Goal: Task Accomplishment & Management: Manage account settings

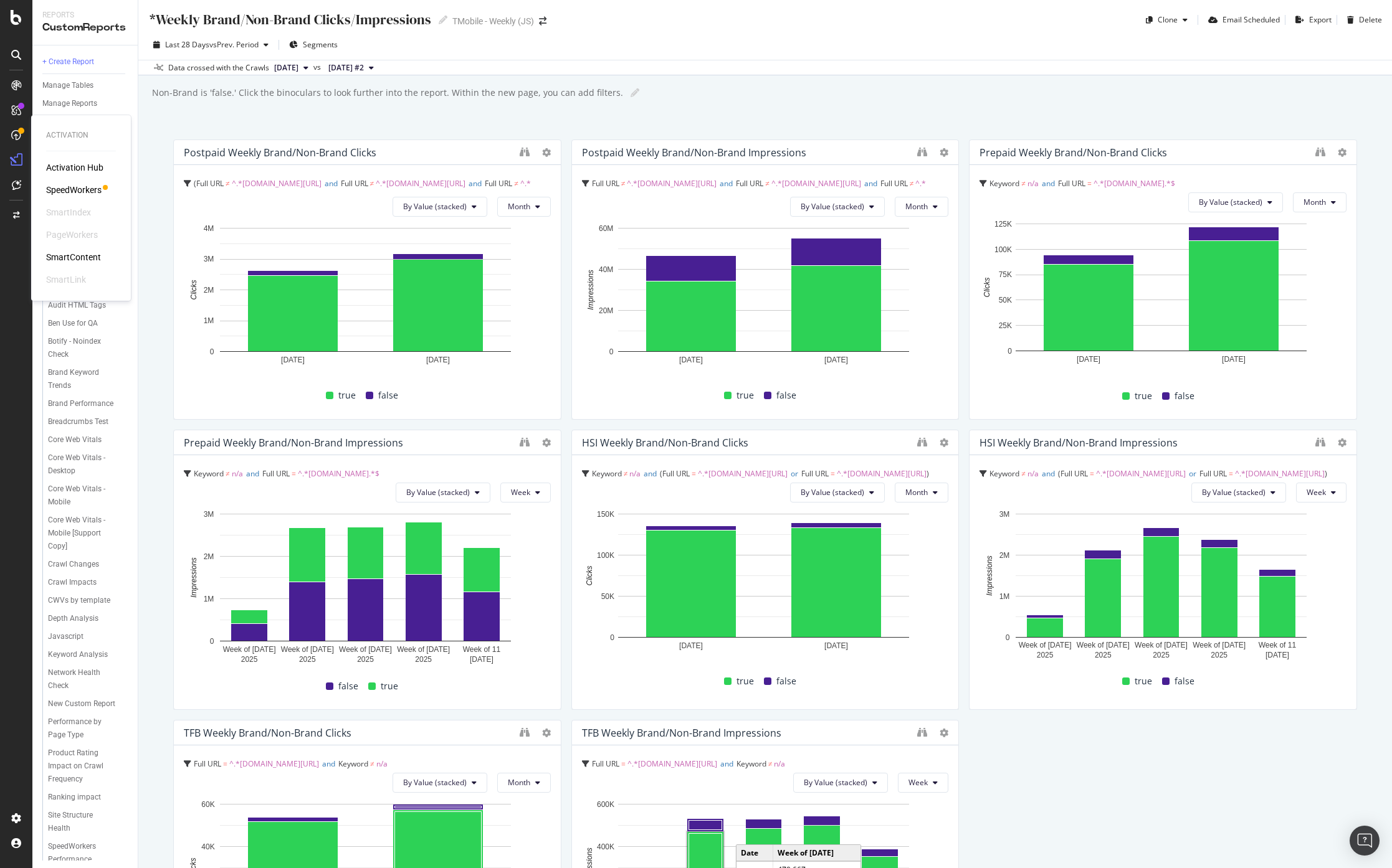
scroll to position [243, 0]
click at [71, 180] on div "RealKeywords" at bounding box center [73, 185] width 56 height 13
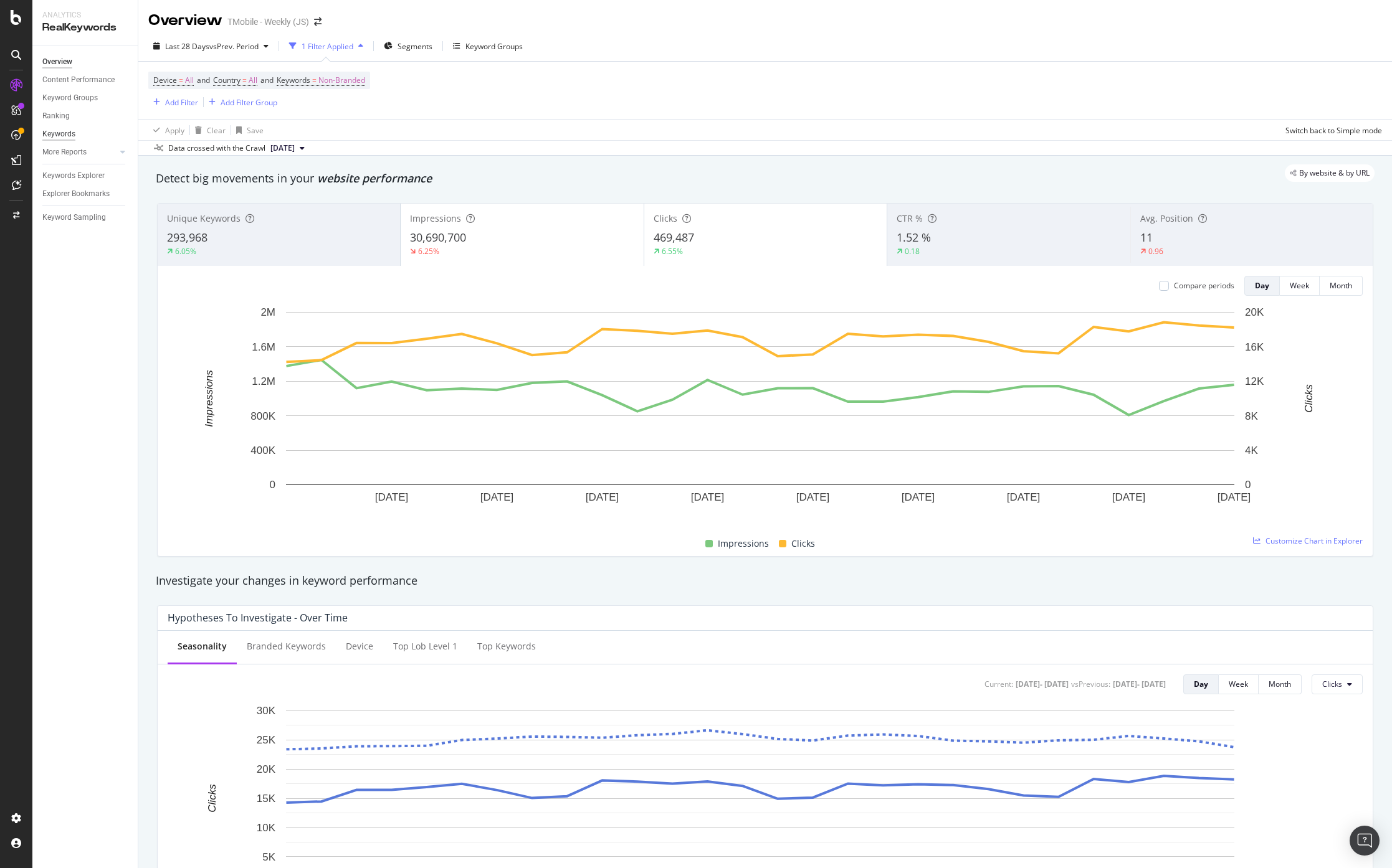
click at [66, 135] on div "Keywords" at bounding box center [59, 134] width 33 height 13
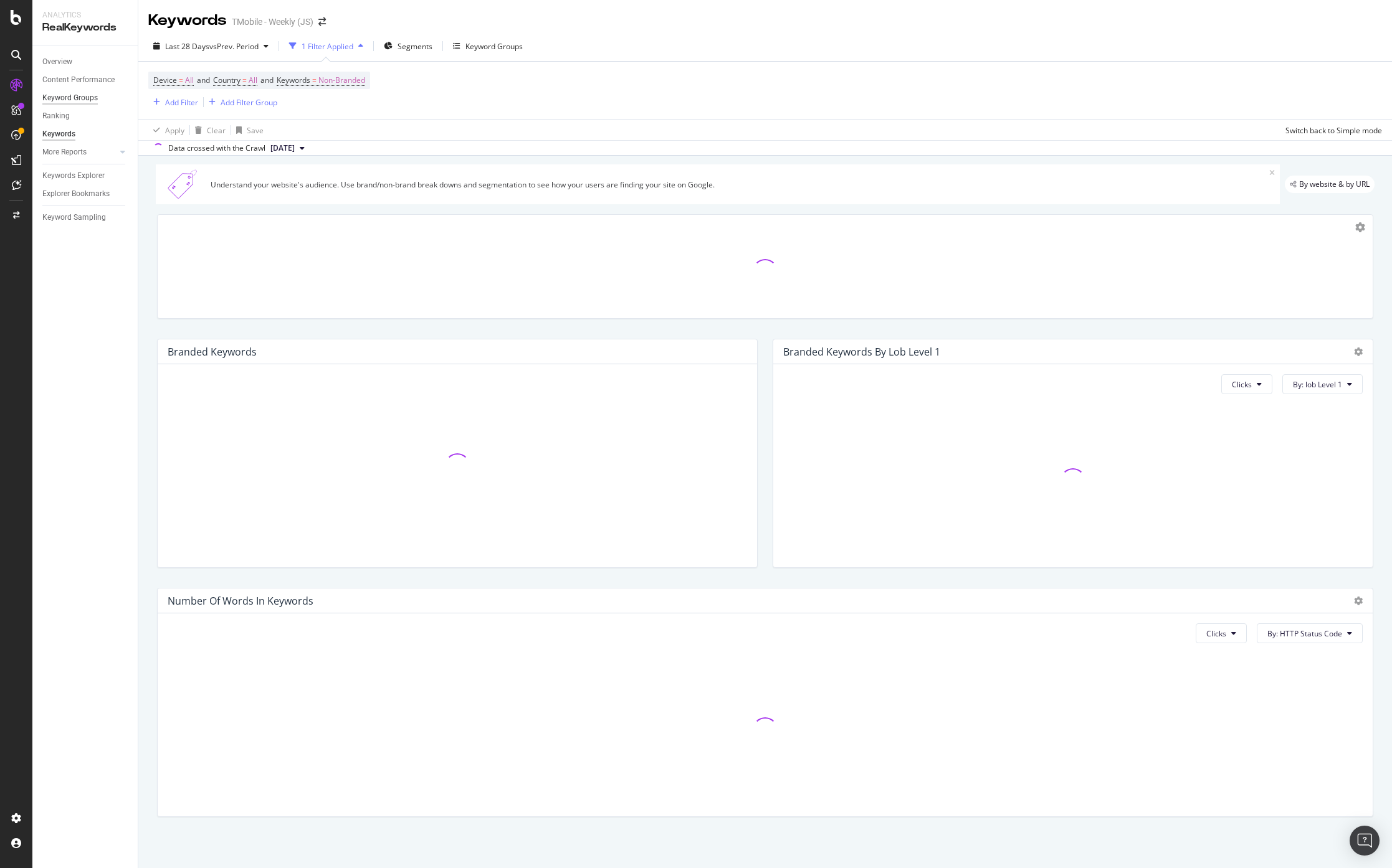
click at [79, 93] on div "Keyword Groups" at bounding box center [70, 98] width 56 height 13
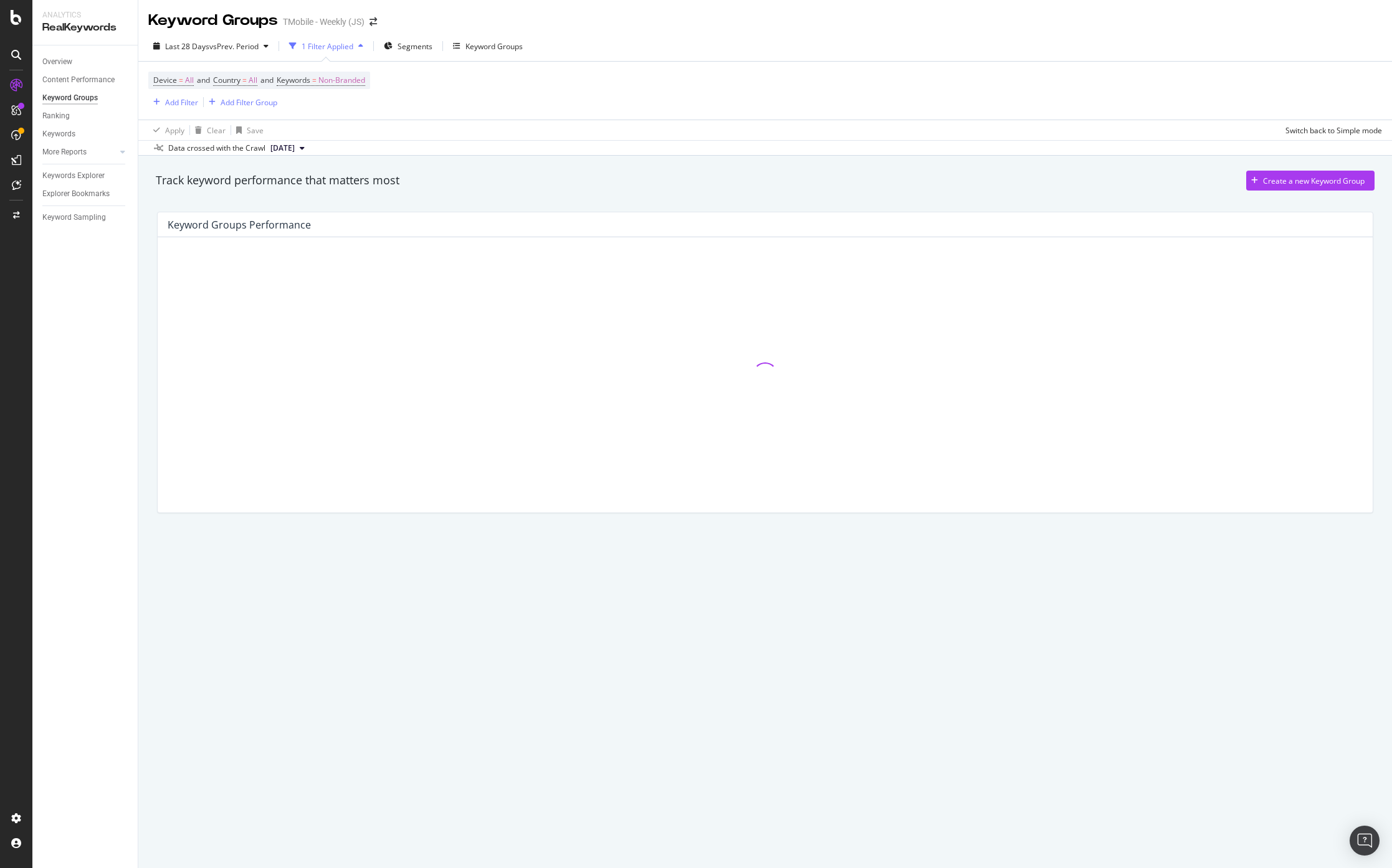
click at [64, 97] on div "Keyword Groups" at bounding box center [70, 98] width 56 height 13
click at [490, 43] on div "Keyword Groups" at bounding box center [494, 46] width 57 height 11
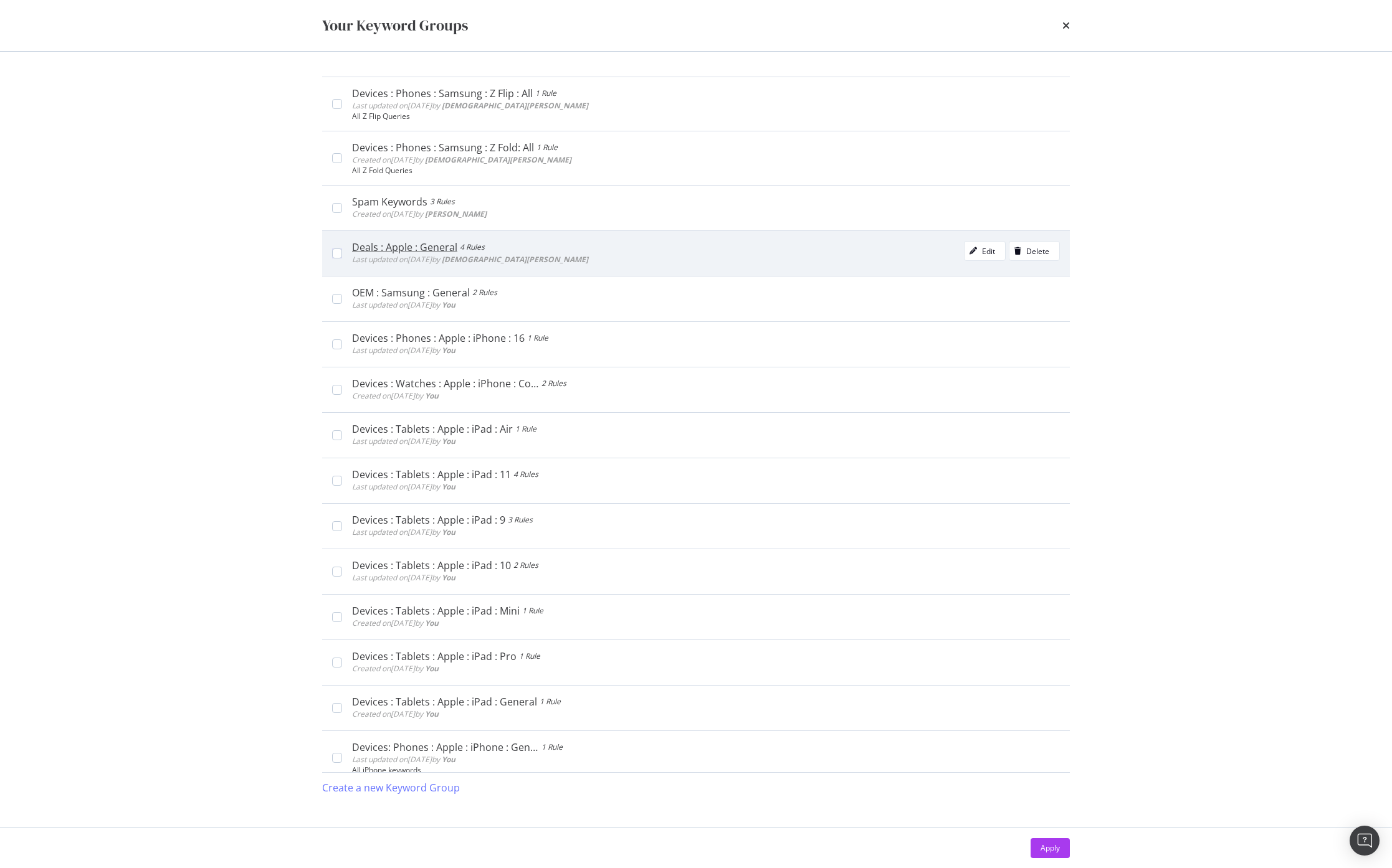
click at [430, 247] on div "Deals : Apple : General" at bounding box center [404, 248] width 105 height 13
click at [430, 247] on div "Deals : Apple : General" at bounding box center [407, 248] width 111 height 13
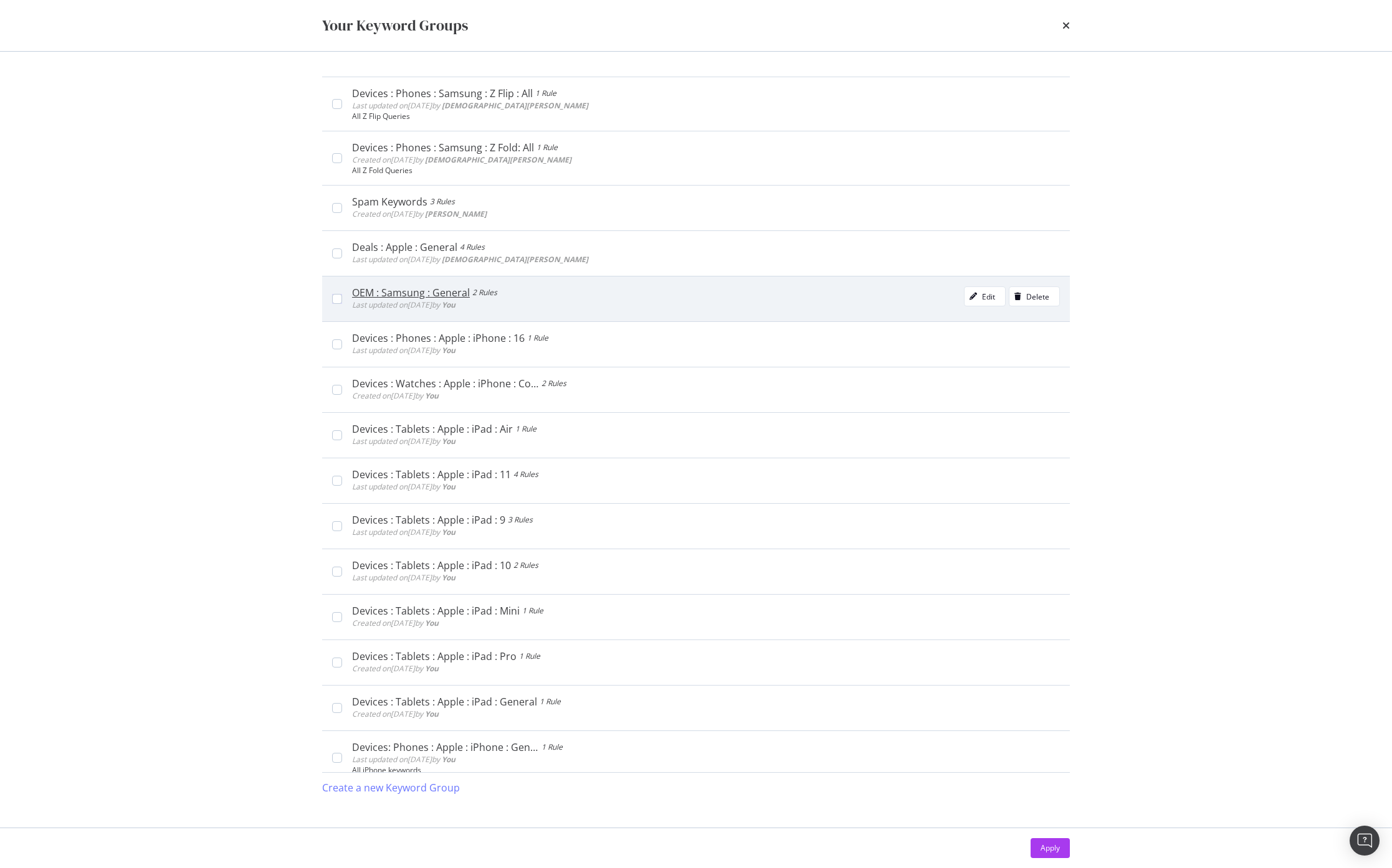
click at [418, 294] on div "OEM : Samsung : General" at bounding box center [411, 293] width 117 height 13
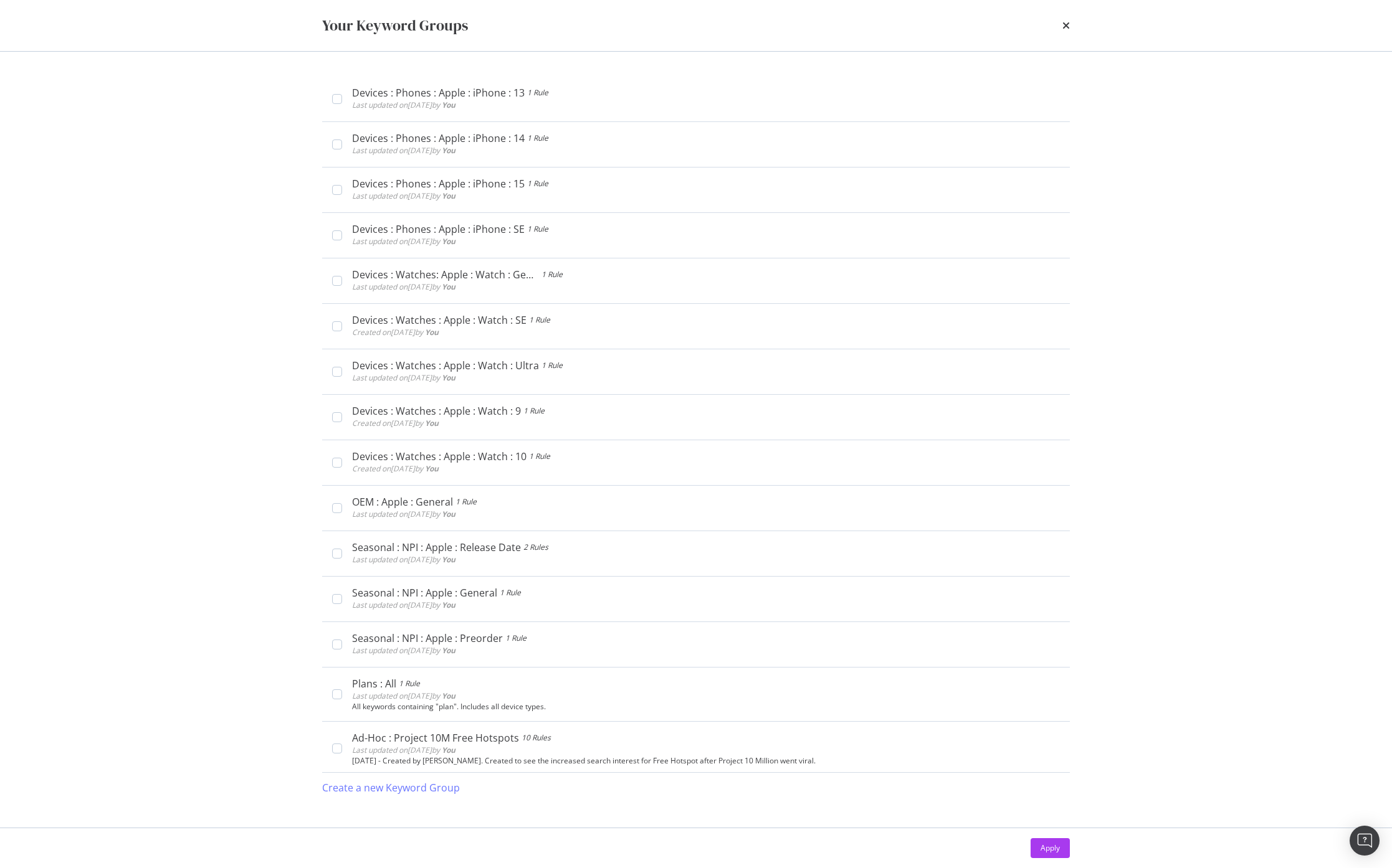
scroll to position [727, 0]
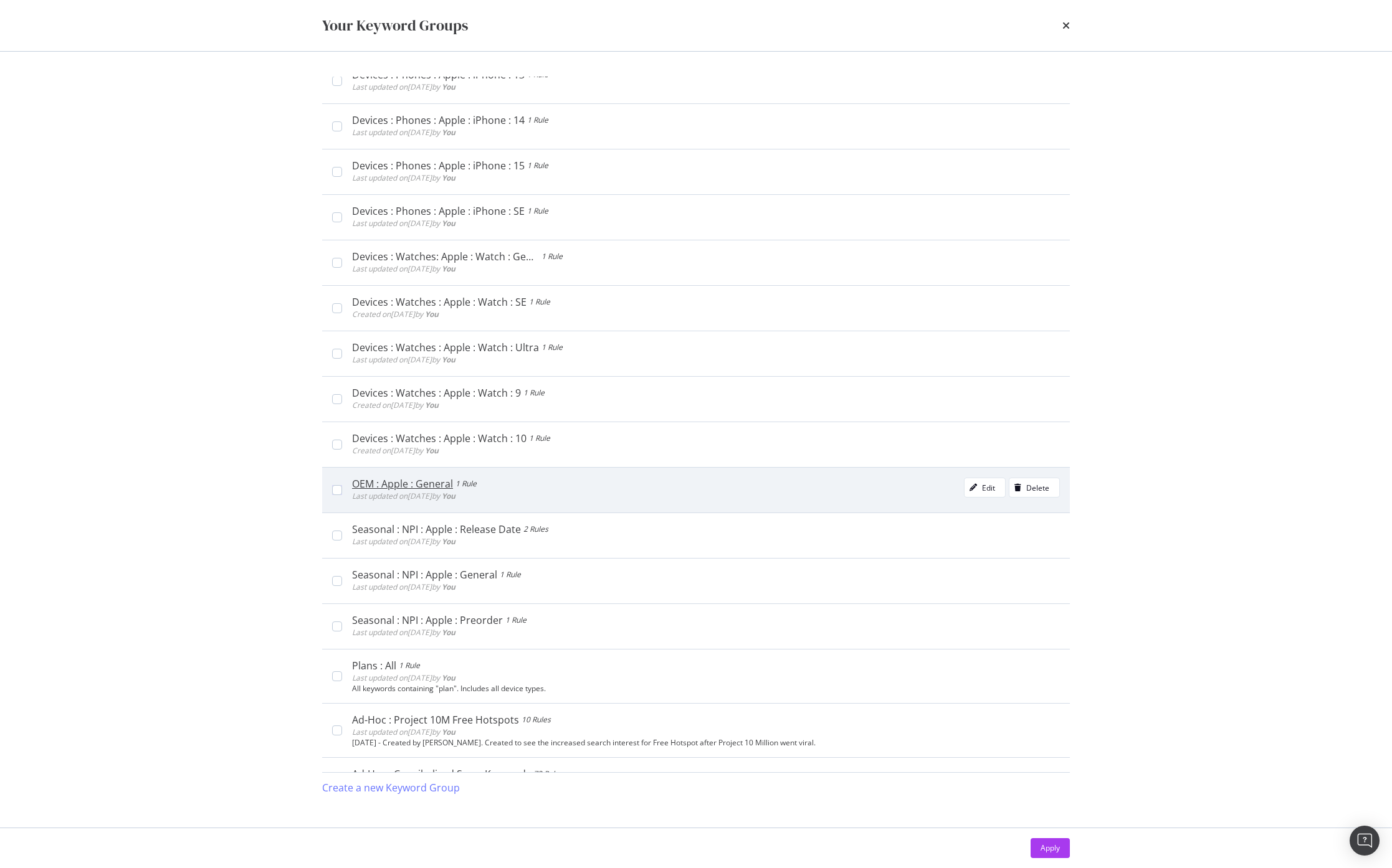
click at [441, 482] on div "OEM : Apple : General" at bounding box center [402, 484] width 101 height 13
click at [984, 485] on div "Edit" at bounding box center [988, 488] width 13 height 11
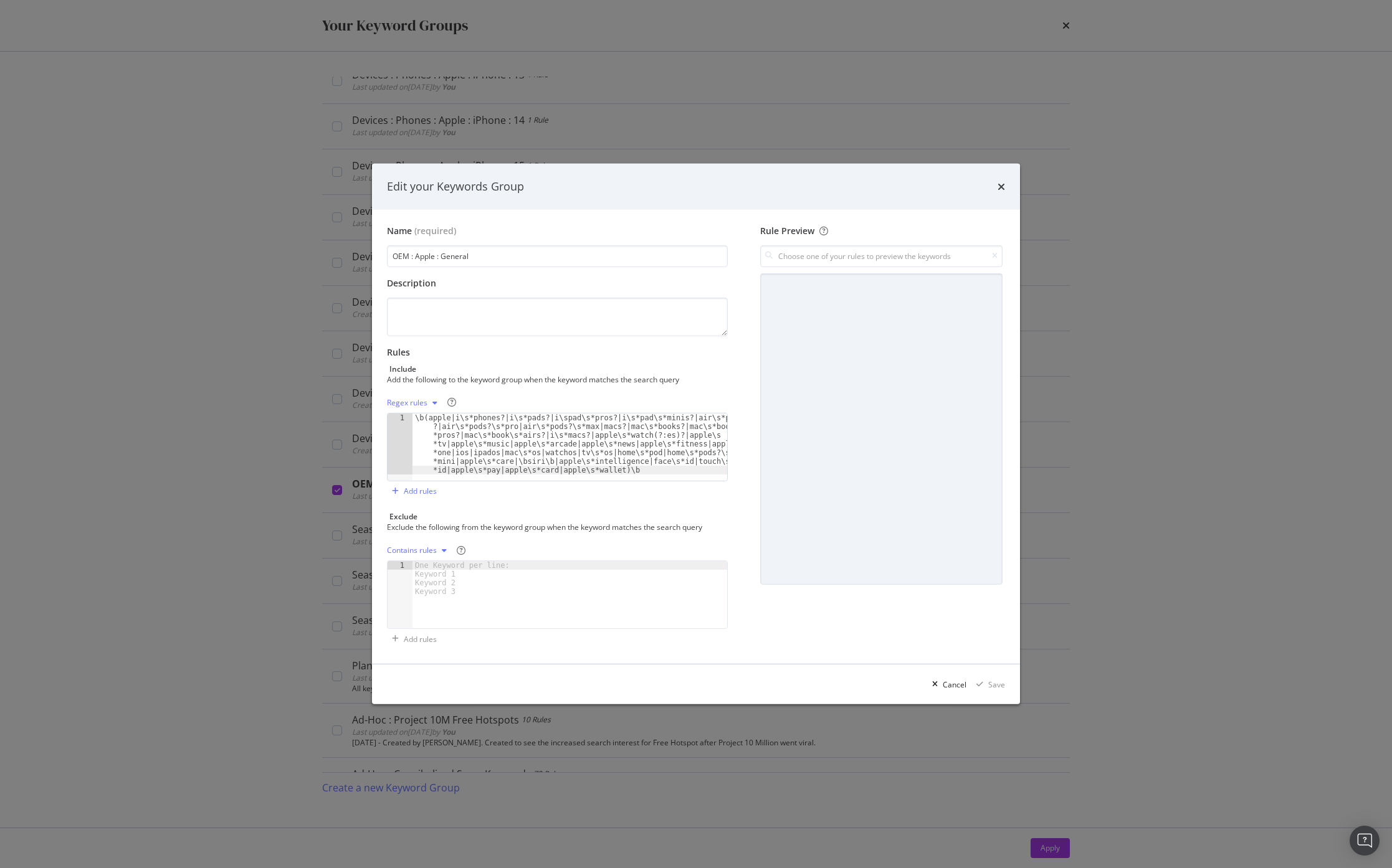
type textarea "\b(apple|i\s*phones?|i\s*pads?|i\spad\s*pros?|i\s*pad\s*minis?|air\s*pods?|air\…"
click at [604, 440] on div "\b(apple|i\s*phones?|i\s*pads?|i\spad\s*pros?|i\s*pad\s*minis?|air\s*pods ?|air…" at bounding box center [570, 508] width 315 height 190
